Goal: Information Seeking & Learning: Learn about a topic

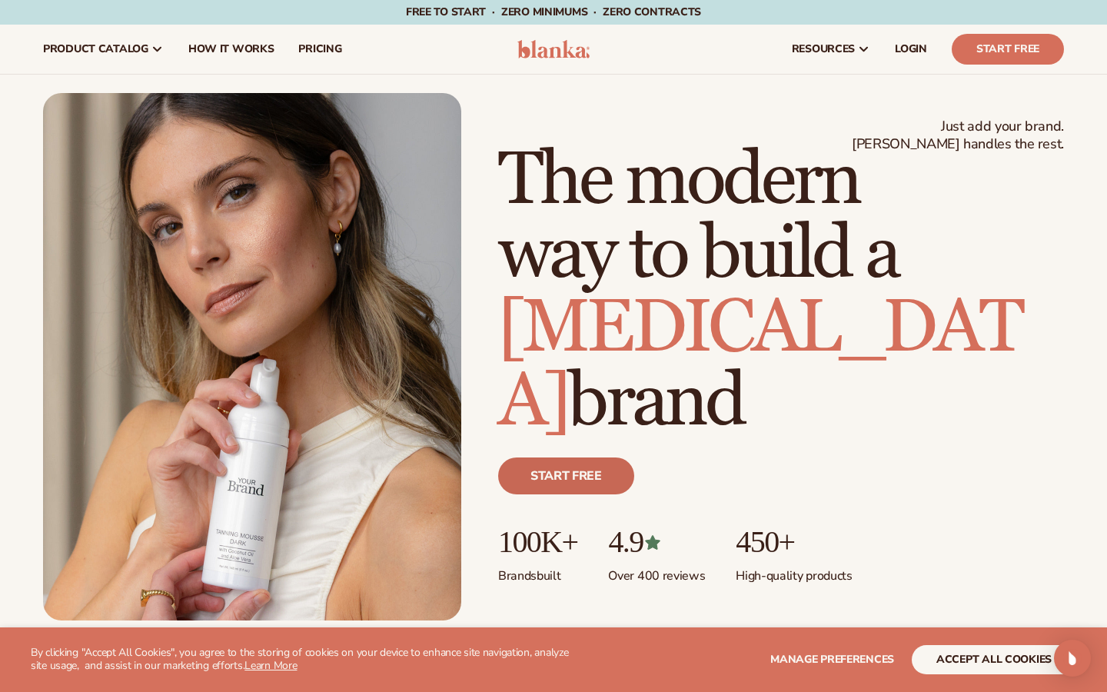
click at [567, 494] on link "Start free" at bounding box center [566, 475] width 136 height 37
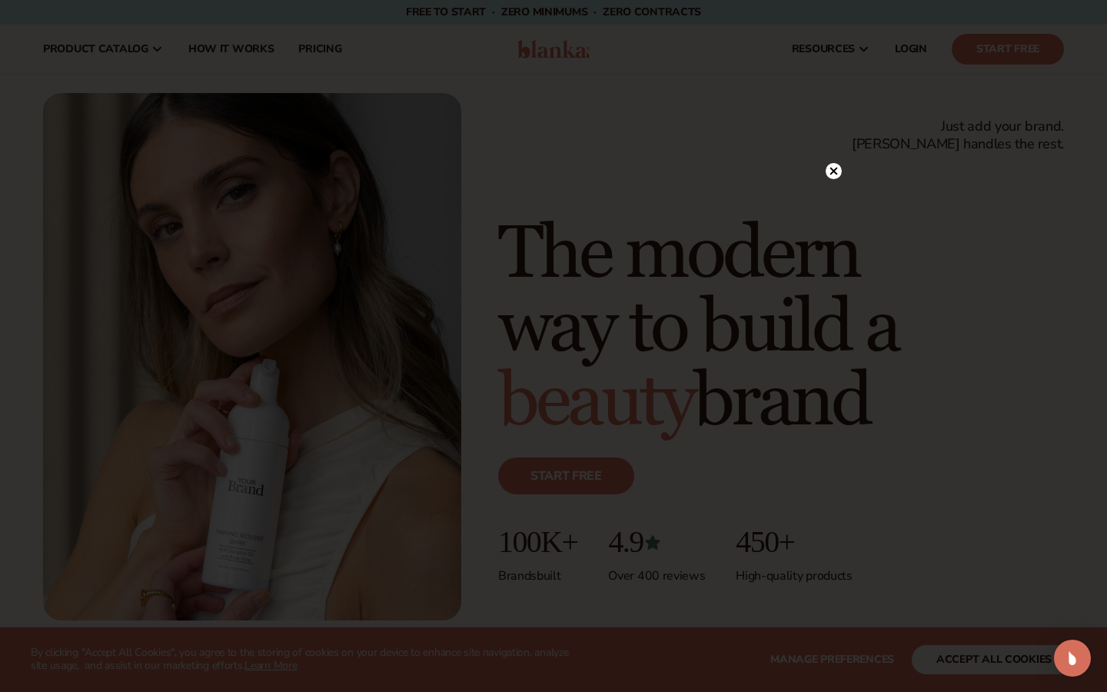
click at [841, 175] on icon at bounding box center [834, 171] width 16 height 16
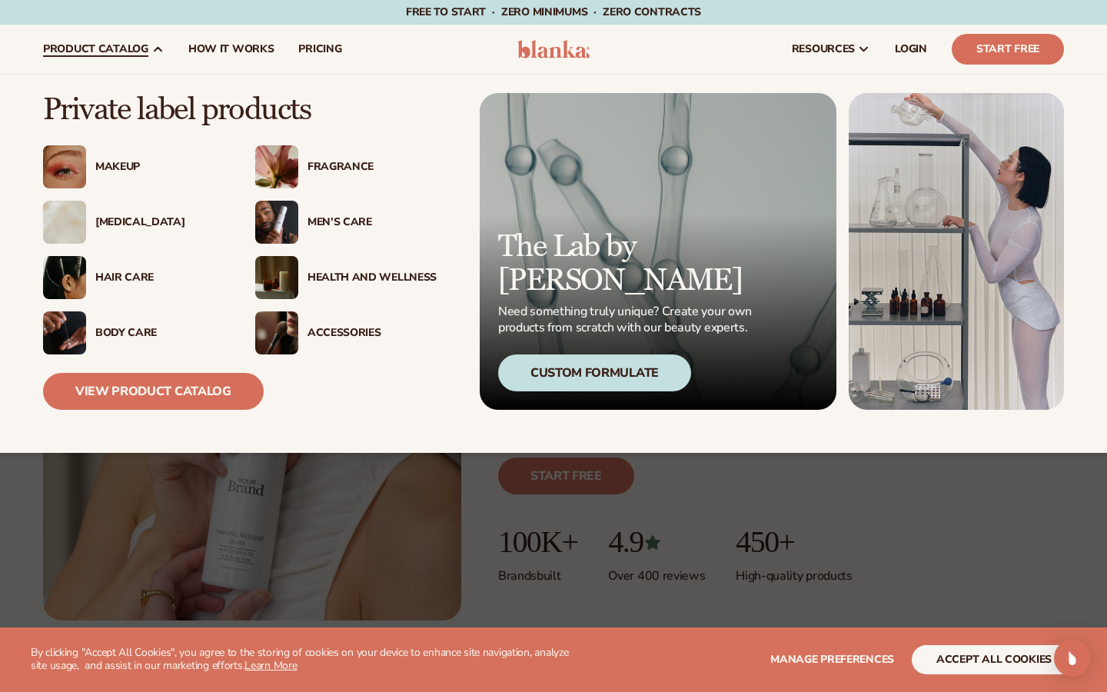
click at [140, 50] on span "product catalog" at bounding box center [95, 49] width 105 height 12
click at [127, 331] on div "Body Care" at bounding box center [159, 333] width 129 height 13
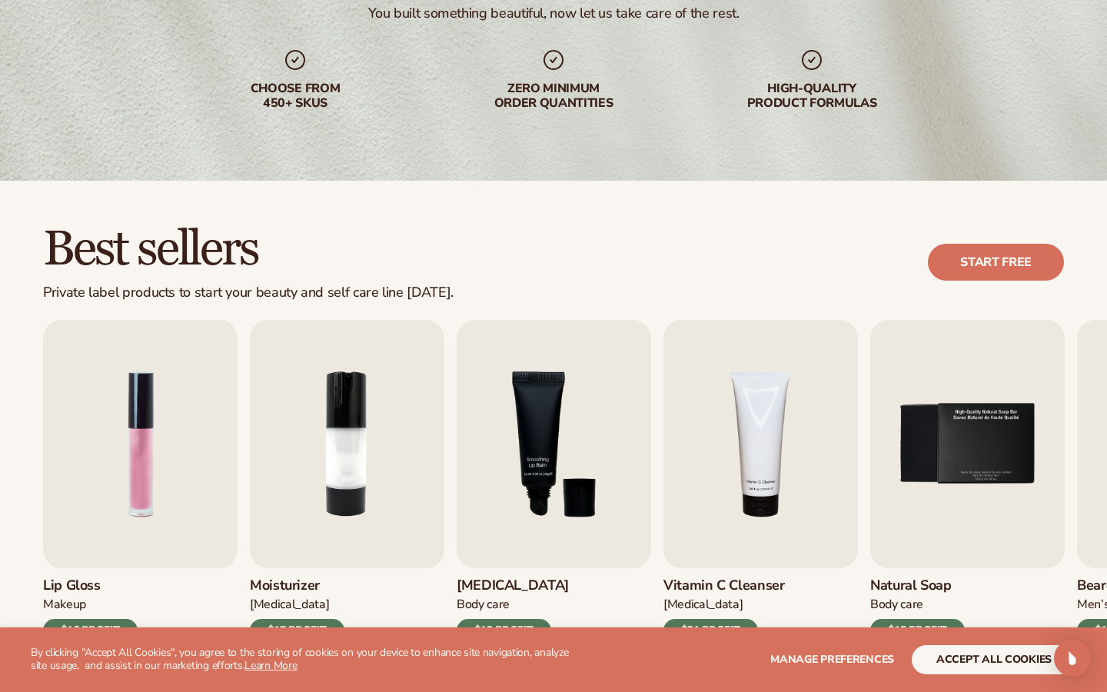
scroll to position [241, 0]
